Goal: Task Accomplishment & Management: Use online tool/utility

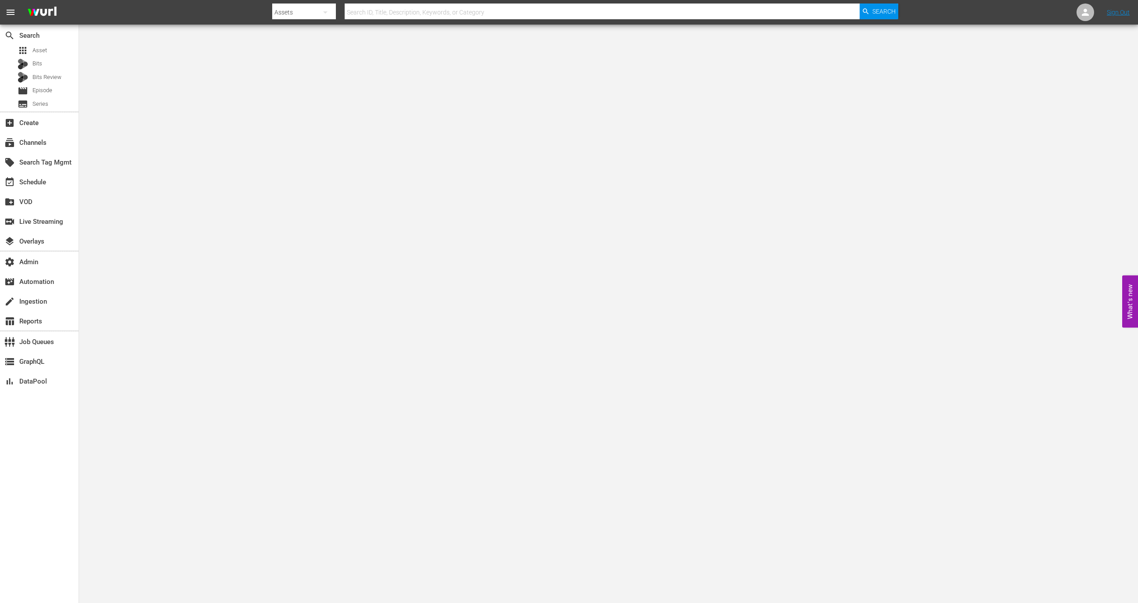
click at [47, 151] on div "subscriptions Channels" at bounding box center [39, 142] width 79 height 20
click at [47, 145] on div "subscriptions Channels" at bounding box center [39, 142] width 79 height 18
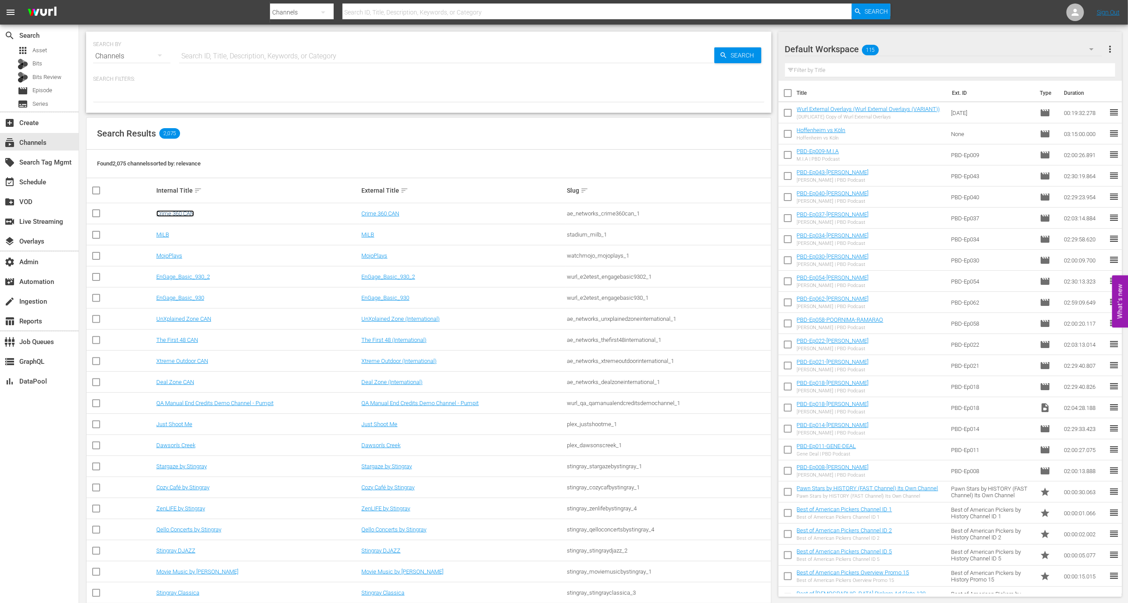
click at [179, 211] on link "Crime 360 CAN" at bounding box center [175, 213] width 38 height 7
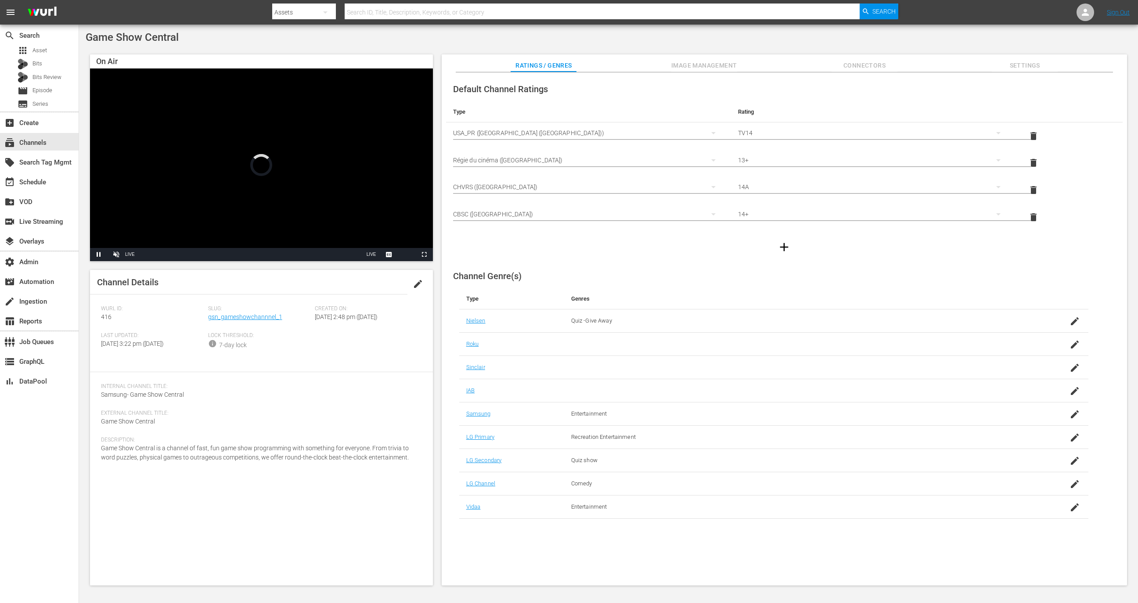
click at [254, 321] on div "Slug: gsn_gameshowchannnel_1" at bounding box center [261, 319] width 107 height 27
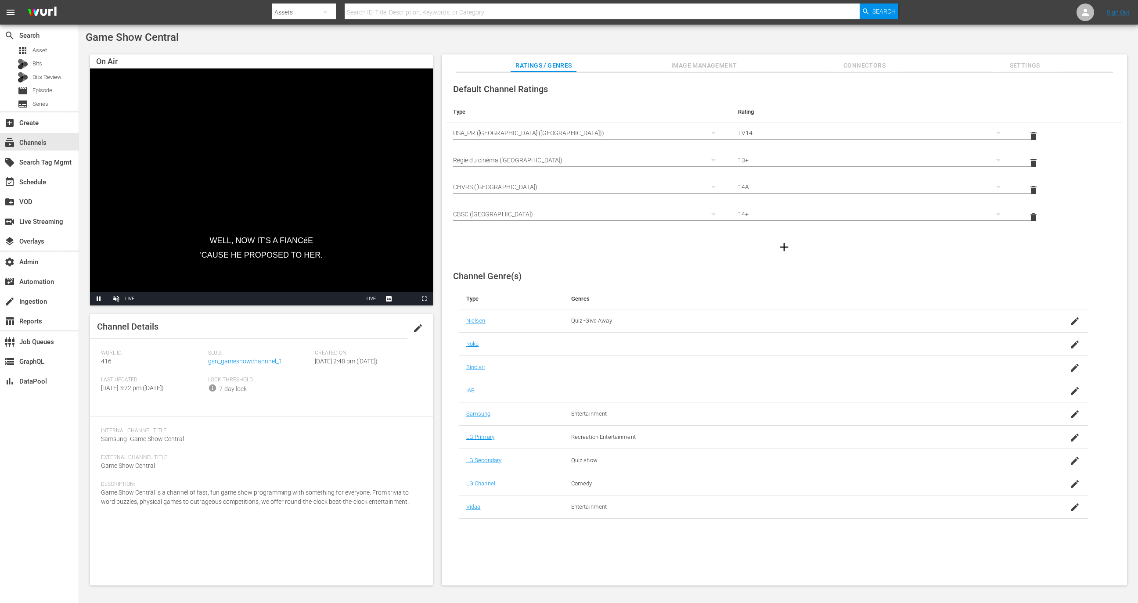
click at [254, 368] on div "Slug: gsn_gameshowchannnel_1" at bounding box center [261, 363] width 107 height 27
click at [255, 361] on link "gsn_gameshowchannnel_1" at bounding box center [245, 361] width 74 height 7
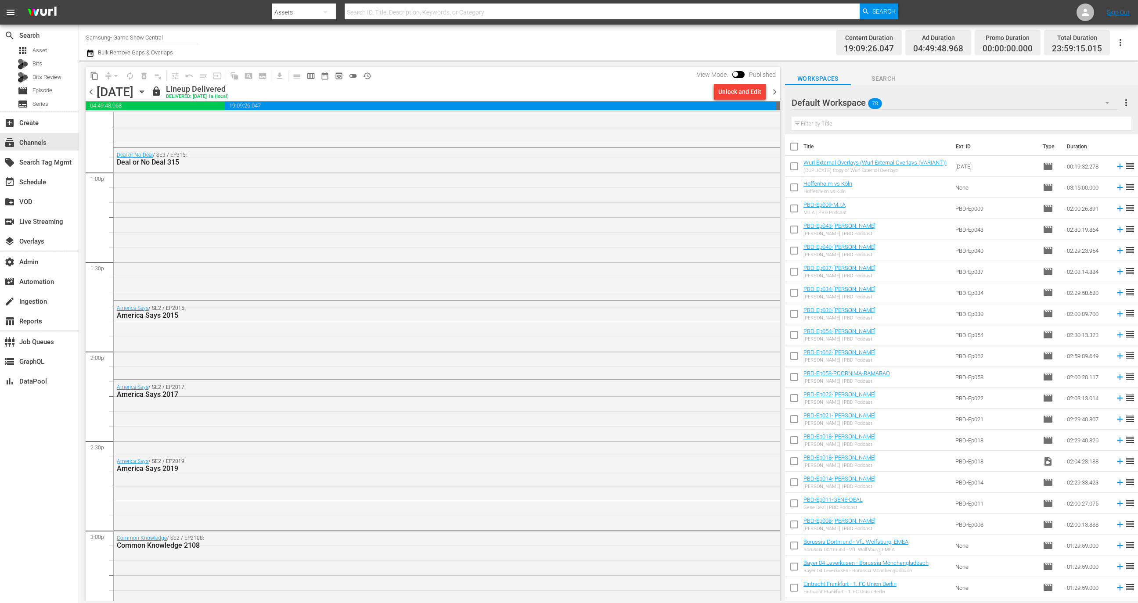
scroll to position [2265, 0]
click at [246, 266] on div "Deal or No Deal / SE3 / EP315: Deal or No Deal 315" at bounding box center [447, 226] width 666 height 150
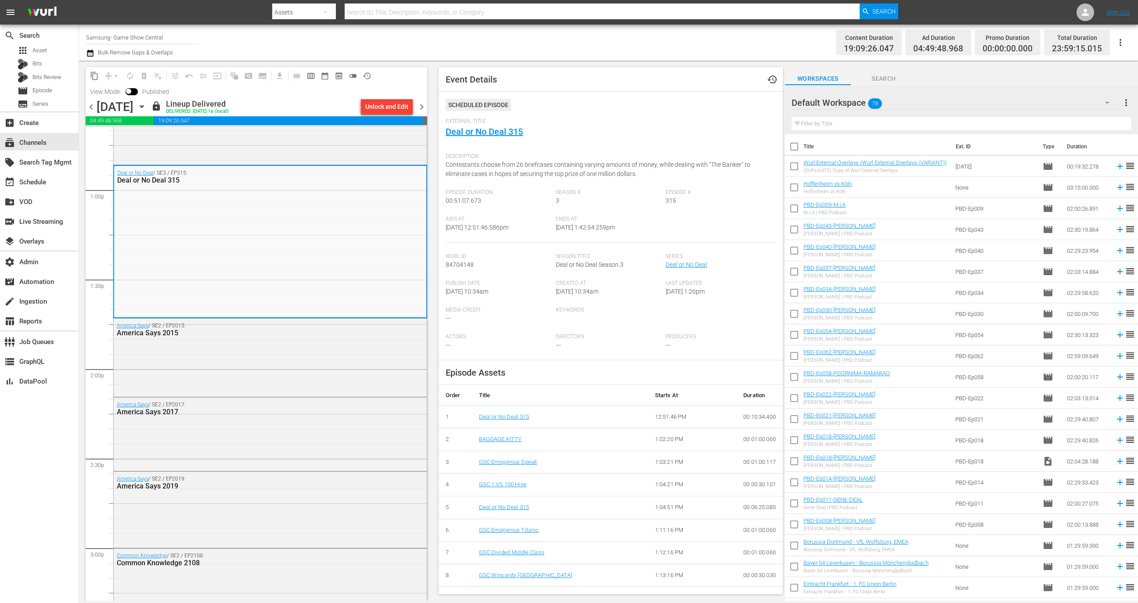
click at [519, 412] on td "Deal or No Deal 315" at bounding box center [560, 417] width 176 height 23
click at [519, 418] on link "Deal or No Deal 315" at bounding box center [504, 417] width 50 height 7
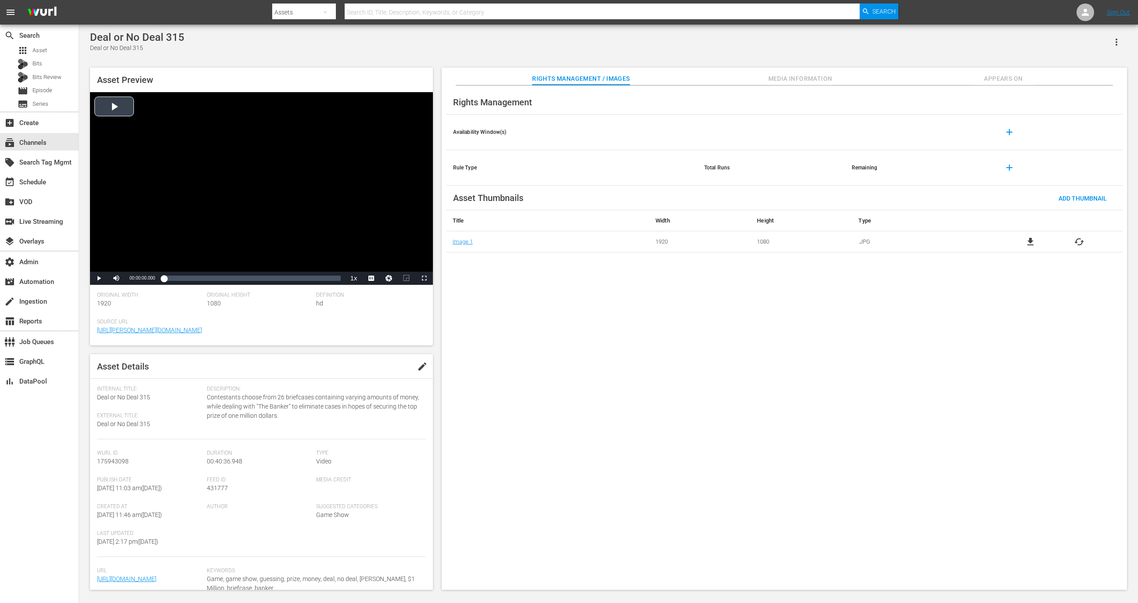
click at [306, 198] on div "Video Player" at bounding box center [261, 182] width 343 height 180
click at [191, 277] on div "Loaded : 0.48% 00:06:27.971 00:00:00.605" at bounding box center [252, 278] width 176 height 9
click at [99, 278] on span "Video Player" at bounding box center [99, 278] width 0 height 0
